Goal: Transaction & Acquisition: Obtain resource

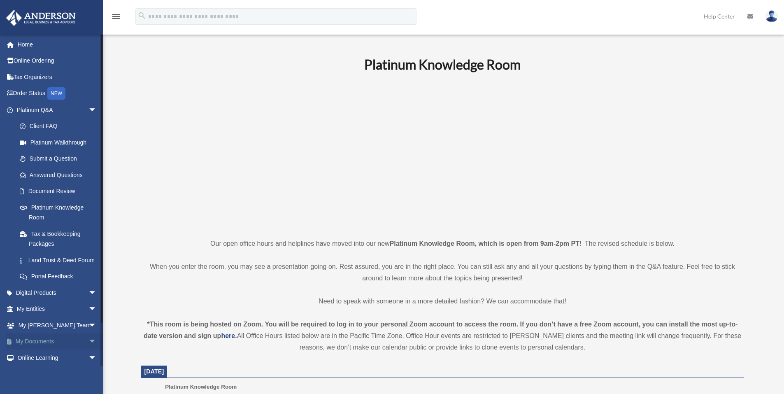
click at [39, 350] on link "My Documents arrow_drop_down" at bounding box center [57, 341] width 103 height 16
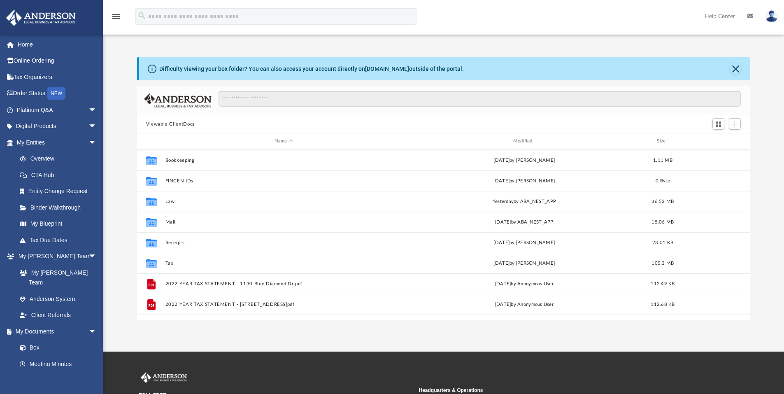
scroll to position [181, 606]
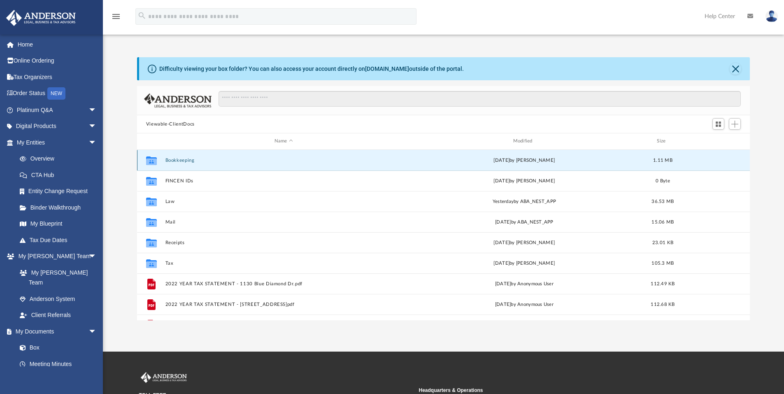
click at [180, 160] on button "Bookkeeping" at bounding box center [283, 160] width 237 height 5
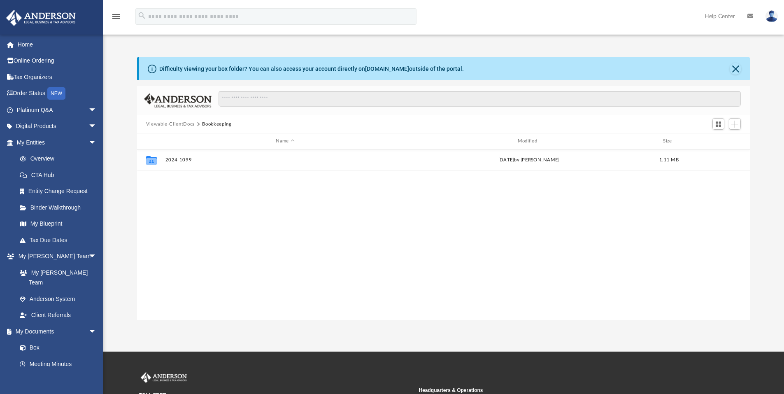
click at [183, 121] on button "Viewable-ClientDocs" at bounding box center [170, 124] width 49 height 7
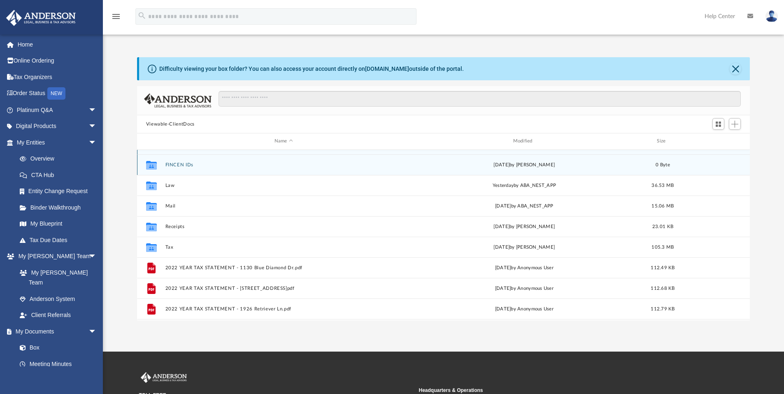
scroll to position [25, 0]
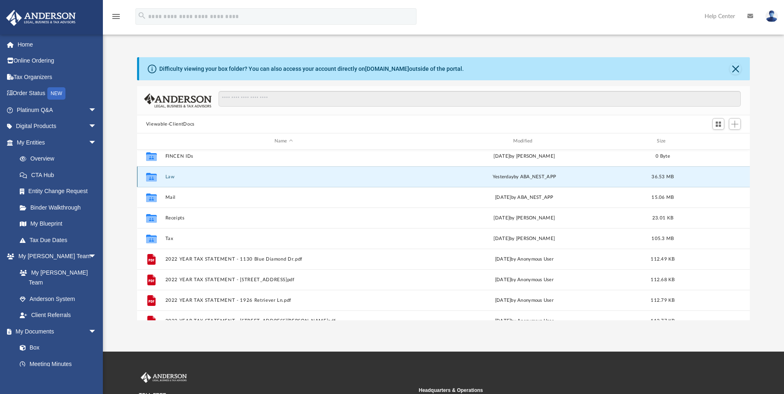
click at [170, 179] on button "Law" at bounding box center [283, 176] width 237 height 5
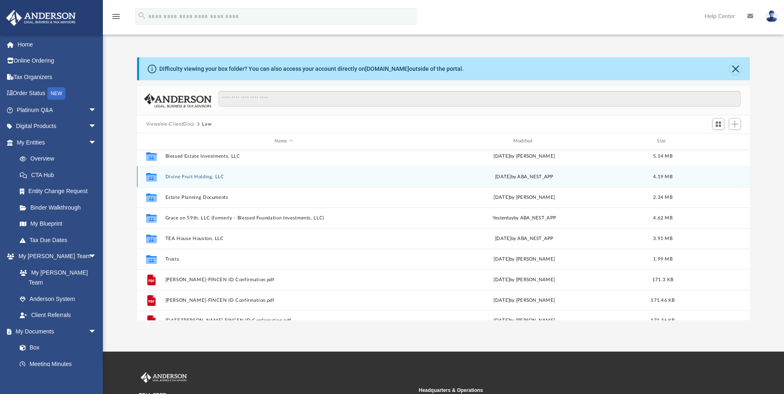
scroll to position [0, 0]
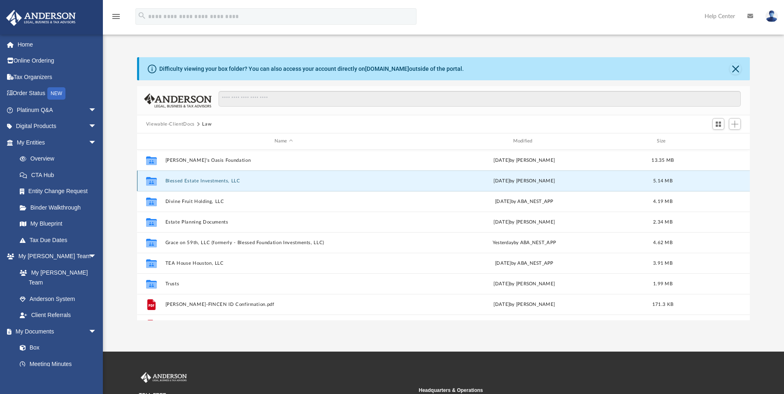
click at [184, 181] on button "Blessed Estate Investments, LLC" at bounding box center [283, 180] width 237 height 5
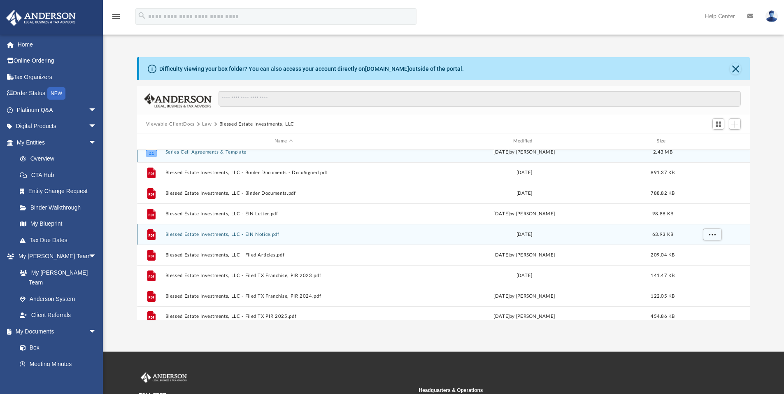
scroll to position [15, 0]
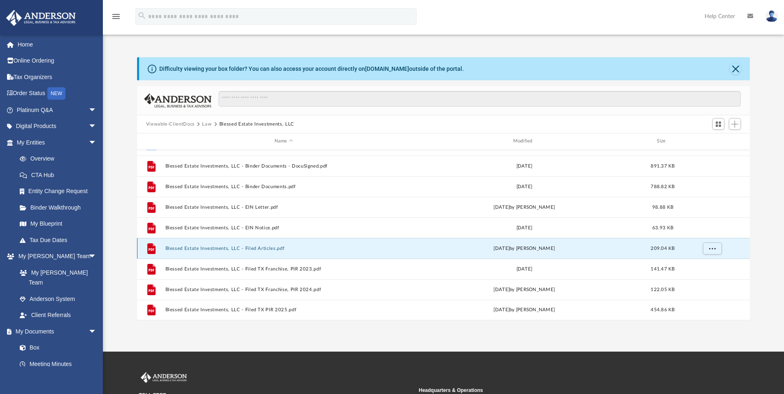
click at [212, 249] on button "Blessed Estate Investments, LLC - Filed Articles.pdf" at bounding box center [283, 248] width 237 height 5
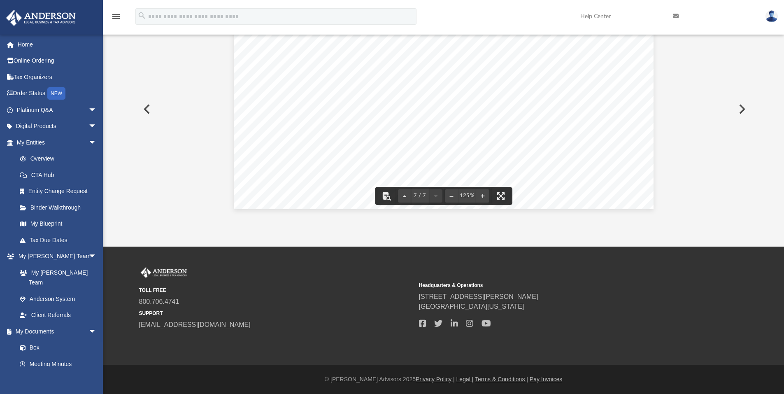
scroll to position [0, 0]
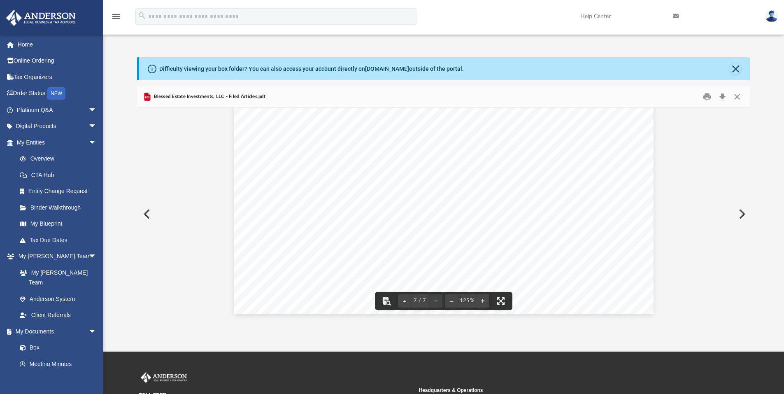
click at [310, 232] on div "Page 7" at bounding box center [444, 42] width 420 height 543
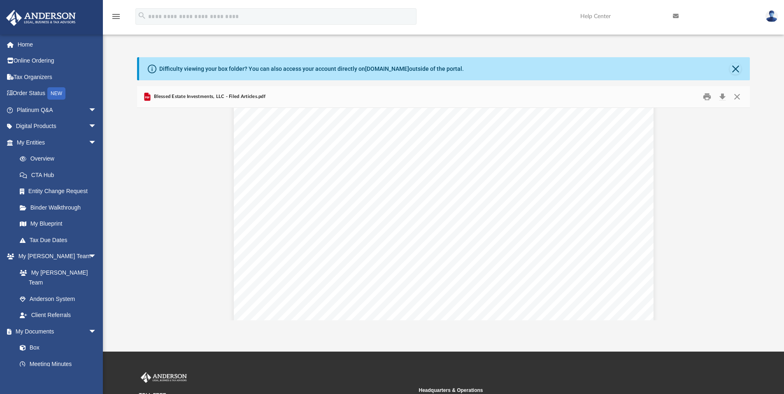
scroll to position [1253, 0]
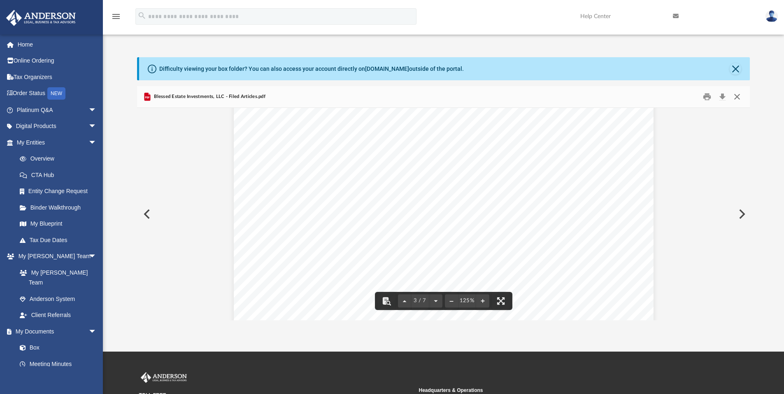
click at [736, 98] on button "Close" at bounding box center [736, 97] width 15 height 13
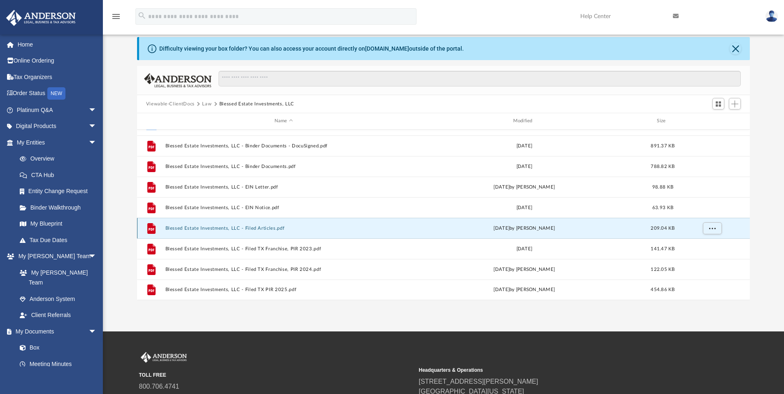
scroll to position [23, 0]
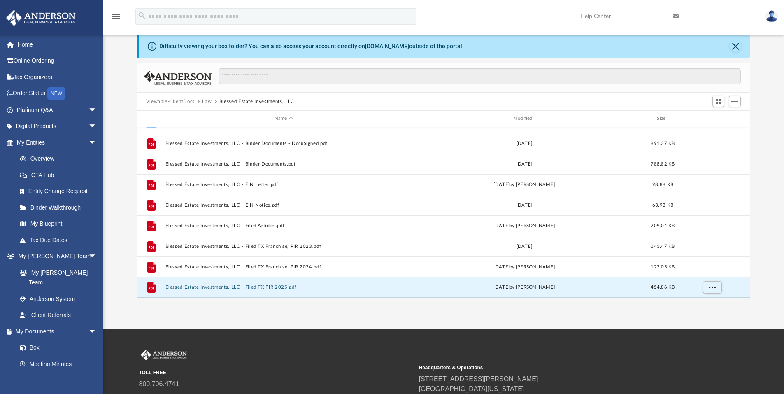
click at [207, 287] on button "Blessed Estate Investments, LLC - Filed TX PIR 2025.pdf" at bounding box center [283, 286] width 237 height 5
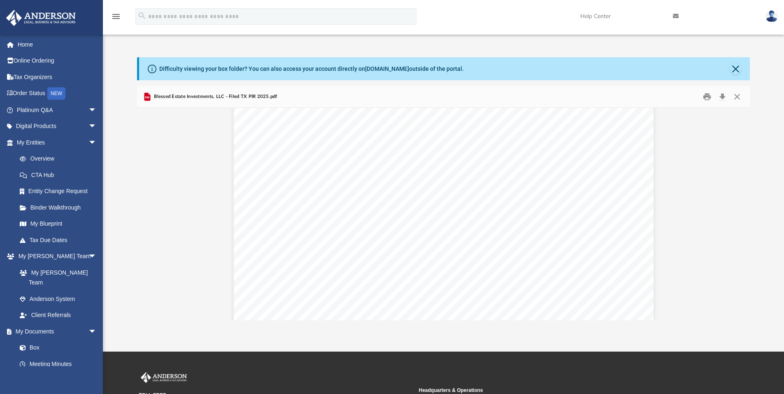
scroll to position [1454, 0]
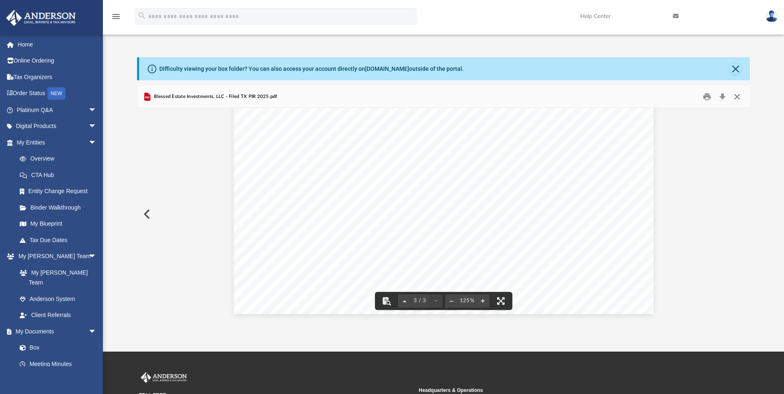
click at [739, 96] on button "Close" at bounding box center [736, 97] width 15 height 13
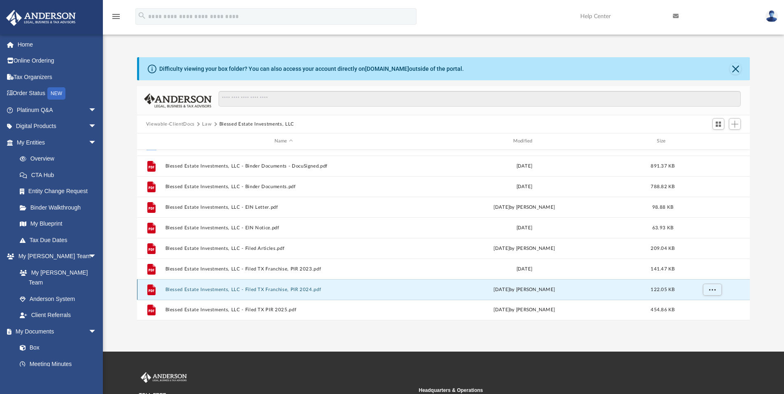
click at [203, 291] on button "Blessed Estate Investments, LLC - Filed TX Franchise, PIR 2024.pdf" at bounding box center [283, 289] width 237 height 5
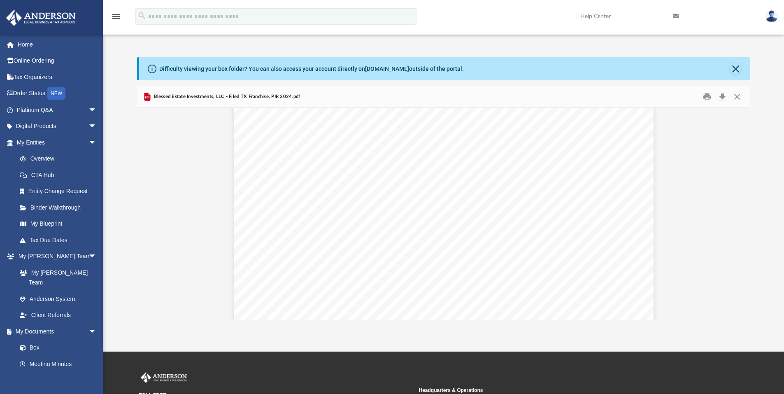
scroll to position [0, 0]
click at [740, 95] on button "Close" at bounding box center [736, 97] width 15 height 13
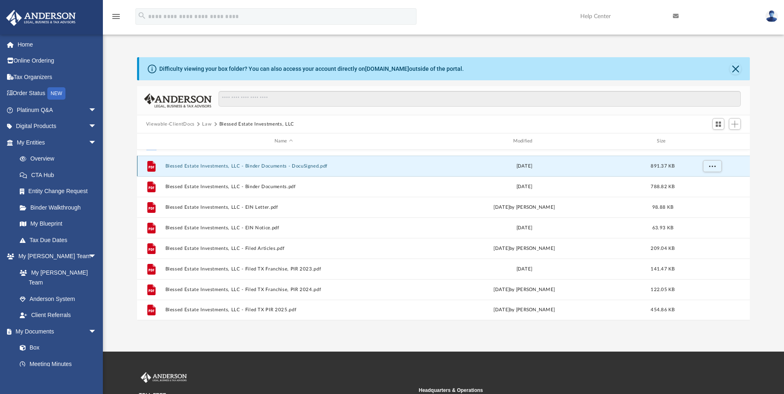
click at [227, 167] on button "Blessed Estate Investments, LLC - Binder Documents - DocuSigned.pdf" at bounding box center [283, 165] width 237 height 5
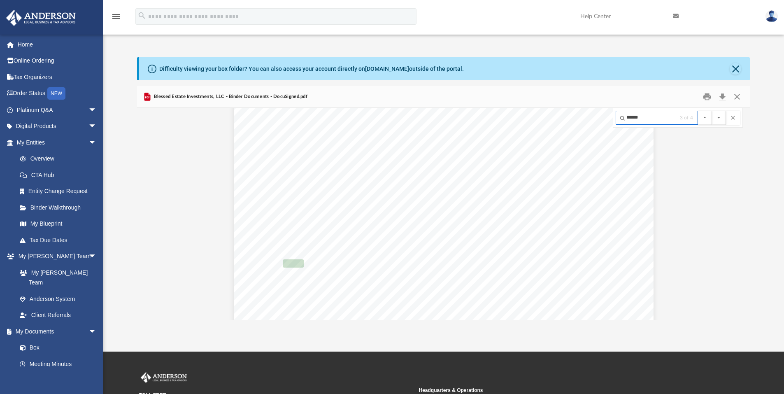
scroll to position [28617, 0]
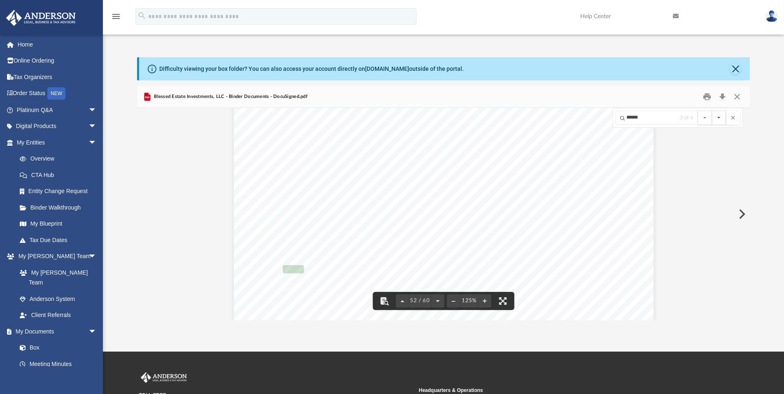
click at [715, 119] on button "File preview" at bounding box center [719, 118] width 14 height 14
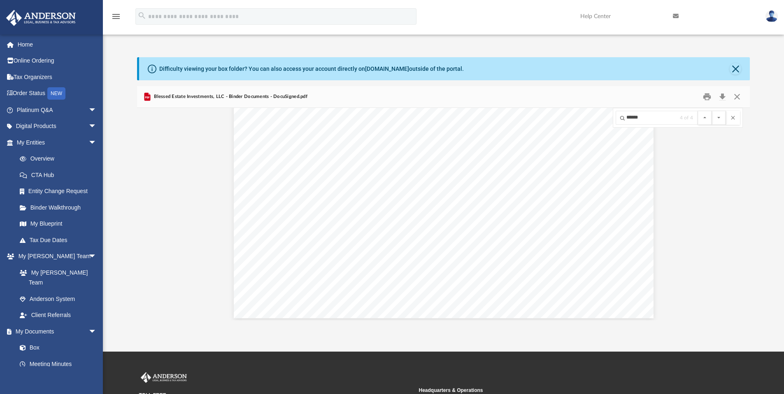
scroll to position [29185, 0]
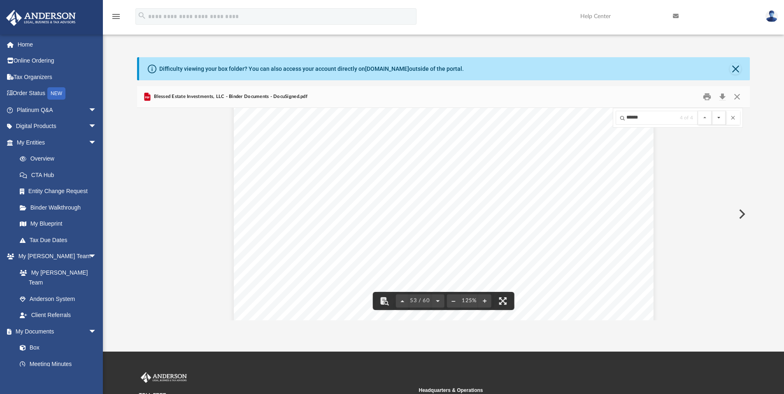
click at [722, 115] on button "File preview" at bounding box center [719, 118] width 14 height 14
click at [718, 118] on button "File preview" at bounding box center [719, 118] width 14 height 14
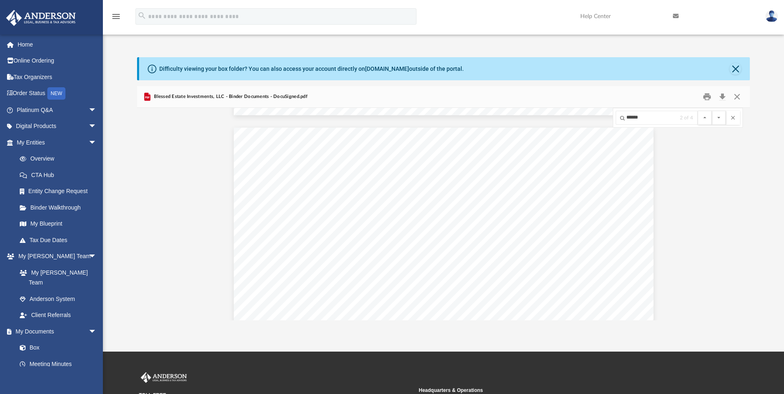
scroll to position [7783, 0]
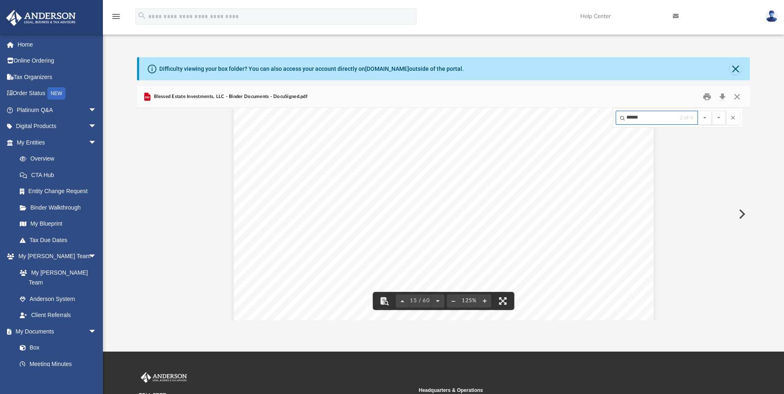
click at [647, 123] on input "******" at bounding box center [656, 118] width 82 height 14
type input "*"
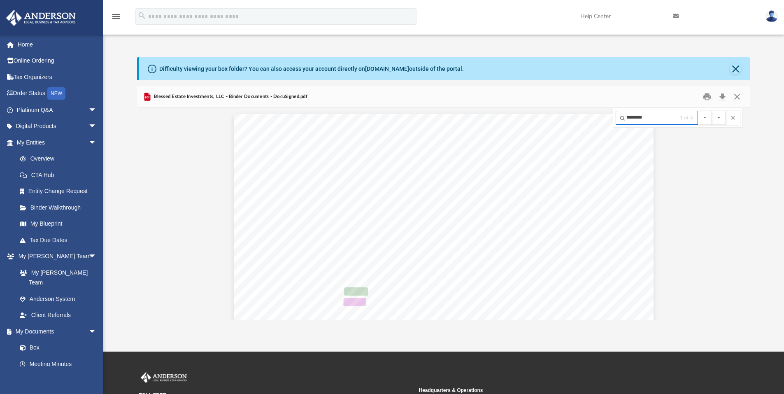
scroll to position [11823, 0]
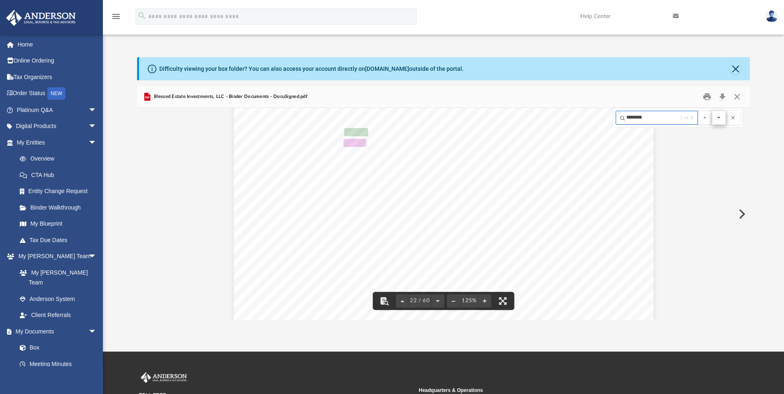
type input "********"
click at [721, 118] on button "File preview" at bounding box center [719, 118] width 14 height 14
click at [720, 118] on button "File preview" at bounding box center [719, 118] width 14 height 14
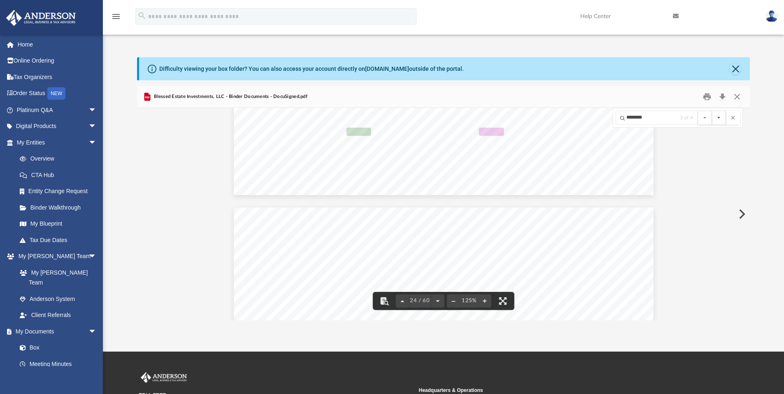
click at [717, 120] on button "File preview" at bounding box center [719, 118] width 14 height 14
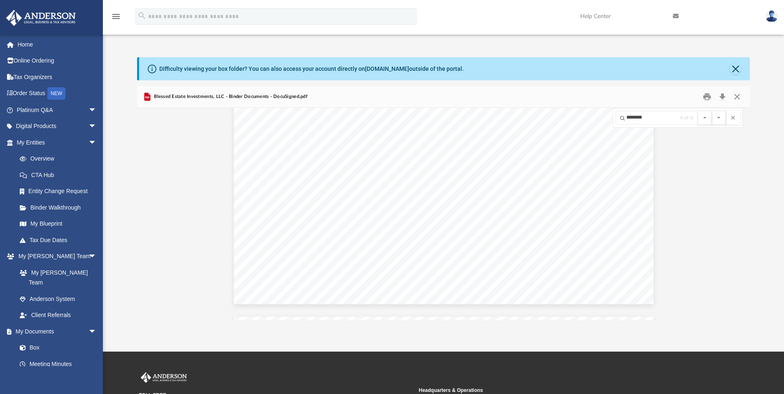
scroll to position [28676, 0]
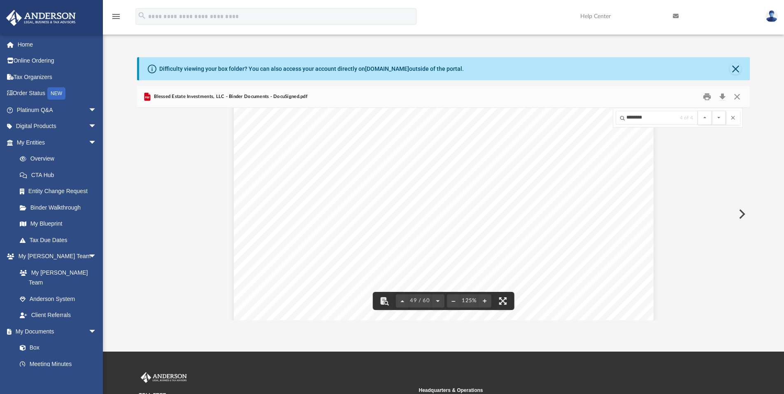
scroll to position [26963, 0]
click at [736, 94] on button "Close" at bounding box center [736, 97] width 15 height 13
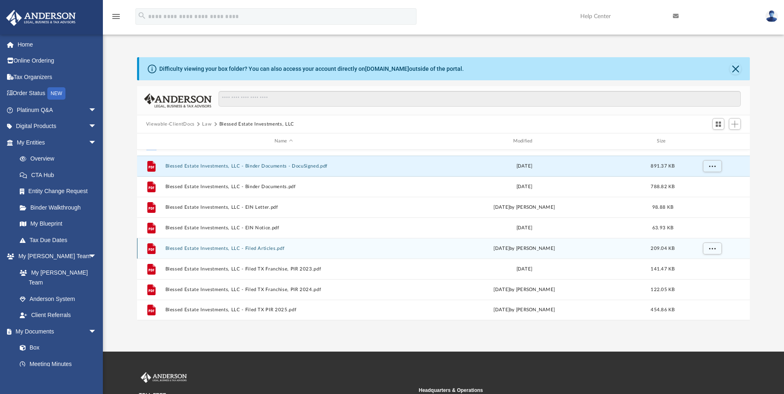
click at [259, 248] on button "Blessed Estate Investments, LLC - Filed Articles.pdf" at bounding box center [283, 248] width 237 height 5
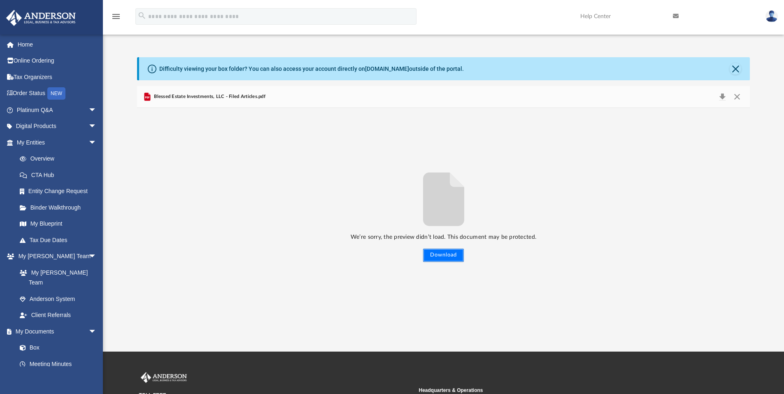
click at [439, 258] on button "Download" at bounding box center [443, 254] width 41 height 13
